Goal: Task Accomplishment & Management: Use online tool/utility

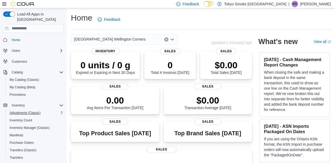
scroll to position [53, 0]
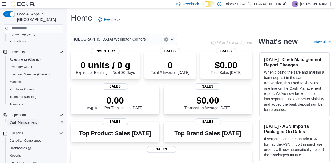
click at [22, 120] on span "Cash Management" at bounding box center [23, 122] width 27 height 4
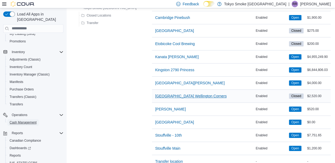
scroll to position [133, 0]
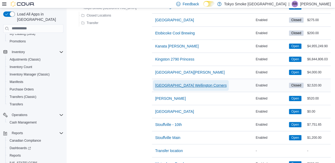
click at [155, 84] on span "[GEOGRAPHIC_DATA] Wellington Corners" at bounding box center [190, 85] width 71 height 5
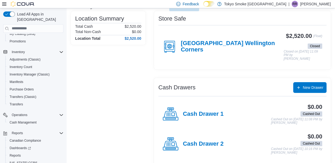
scroll to position [53, 0]
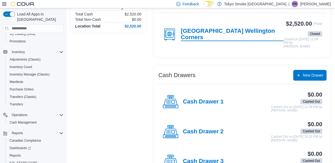
click at [218, 34] on h4 "[GEOGRAPHIC_DATA] Wellington Corners" at bounding box center [232, 34] width 103 height 13
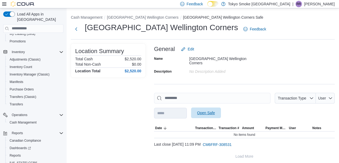
click at [208, 110] on span "Open Safe" at bounding box center [206, 112] width 18 height 5
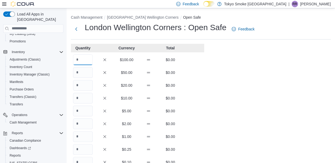
click at [83, 60] on input "Quantity" at bounding box center [83, 59] width 20 height 11
type input "**"
click at [83, 87] on input "Quantity" at bounding box center [83, 85] width 20 height 11
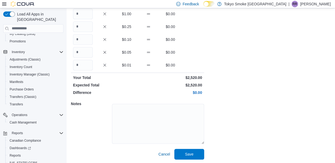
scroll to position [123, 0]
type input "*"
click at [198, 151] on span "Save" at bounding box center [189, 153] width 23 height 11
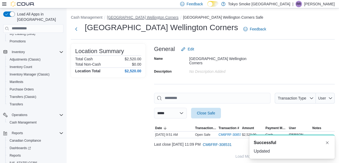
click at [138, 18] on button "[GEOGRAPHIC_DATA] Wellington Corners" at bounding box center [142, 17] width 71 height 4
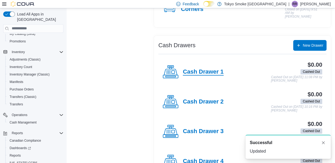
click at [193, 69] on h4 "Cash Drawer 1" at bounding box center [203, 72] width 41 height 7
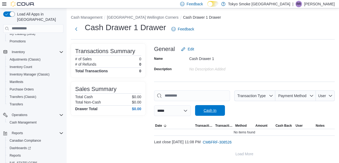
click at [214, 111] on span "Cash In" at bounding box center [210, 110] width 13 height 5
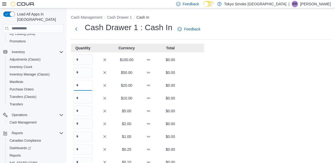
drag, startPoint x: 82, startPoint y: 87, endPoint x: 86, endPoint y: 83, distance: 4.9
click at [82, 86] on input "Quantity" at bounding box center [83, 85] width 20 height 11
type input "*"
type input "**"
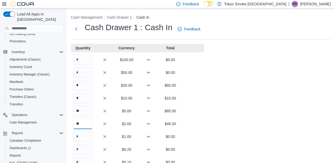
type input "**"
type input "*"
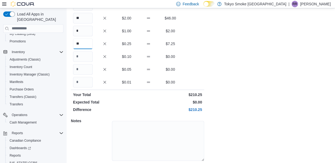
scroll to position [107, 0]
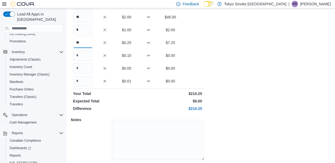
type input "**"
click at [85, 52] on input "Quantity" at bounding box center [83, 55] width 20 height 11
type input "**"
click at [83, 67] on input "Quantity" at bounding box center [83, 68] width 20 height 11
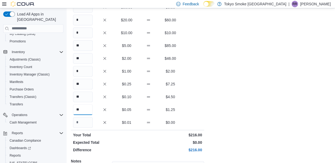
scroll to position [53, 0]
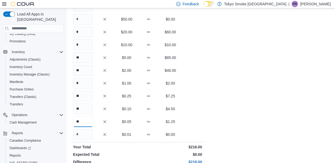
type input "**"
click at [81, 85] on input "*" at bounding box center [83, 83] width 20 height 11
type input "*"
click at [301, 34] on div "Cash Management Cash Drawer 1 Cash In Cash Drawer 1 : Cash In Feedback Quantity…" at bounding box center [201, 94] width 269 height 278
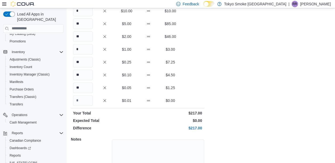
scroll to position [123, 0]
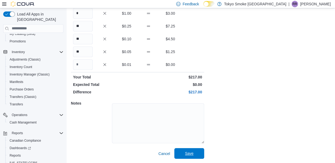
click at [193, 153] on span "Save" at bounding box center [189, 153] width 9 height 5
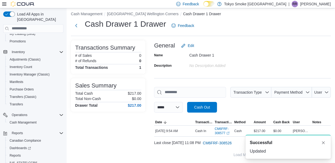
scroll to position [4, 0]
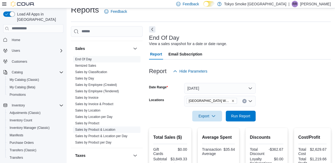
scroll to position [348, 0]
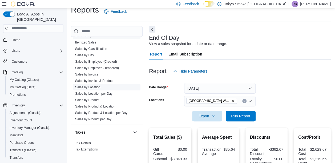
click at [93, 85] on link "Sales by Location" at bounding box center [87, 87] width 25 height 4
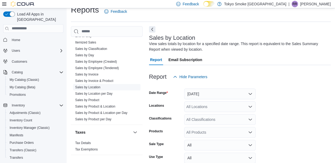
scroll to position [18, 0]
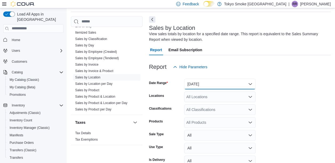
drag, startPoint x: 213, startPoint y: 84, endPoint x: 209, endPoint y: 86, distance: 4.3
click at [213, 84] on button "[DATE]" at bounding box center [219, 84] width 71 height 11
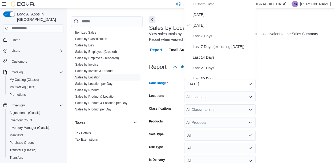
scroll to position [16, 0]
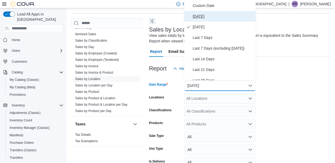
click at [198, 16] on span "[DATE]" at bounding box center [223, 16] width 61 height 6
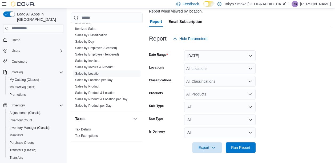
scroll to position [46, 0]
click at [206, 68] on div "All Locations" at bounding box center [219, 68] width 71 height 11
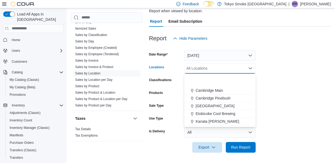
scroll to position [53, 0]
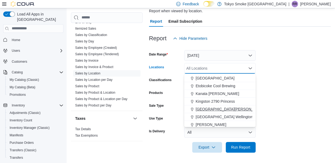
click at [209, 111] on span "[GEOGRAPHIC_DATA][PERSON_NAME]" at bounding box center [231, 108] width 70 height 5
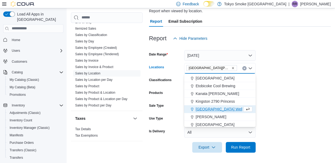
click at [220, 107] on span "[GEOGRAPHIC_DATA] Wellington Corners" at bounding box center [231, 108] width 71 height 5
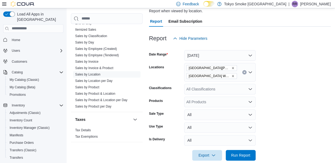
click at [296, 77] on form "Date Range [DATE] Locations [GEOGRAPHIC_DATA] [PERSON_NAME][GEOGRAPHIC_DATA] [G…" at bounding box center [240, 102] width 182 height 117
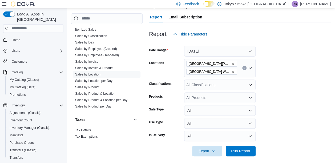
scroll to position [54, 0]
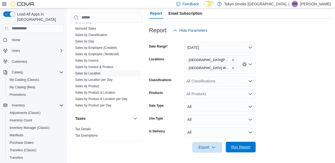
click at [243, 145] on span "Run Report" at bounding box center [240, 146] width 19 height 5
